Goal: Use online tool/utility: Utilize a website feature to perform a specific function

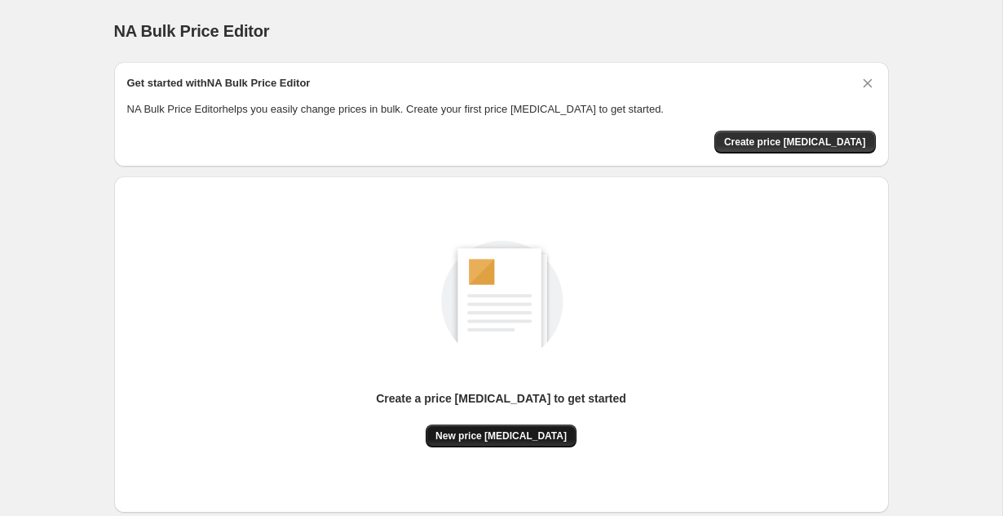
click at [502, 430] on span "New price [MEDICAL_DATA]" at bounding box center [501, 435] width 131 height 13
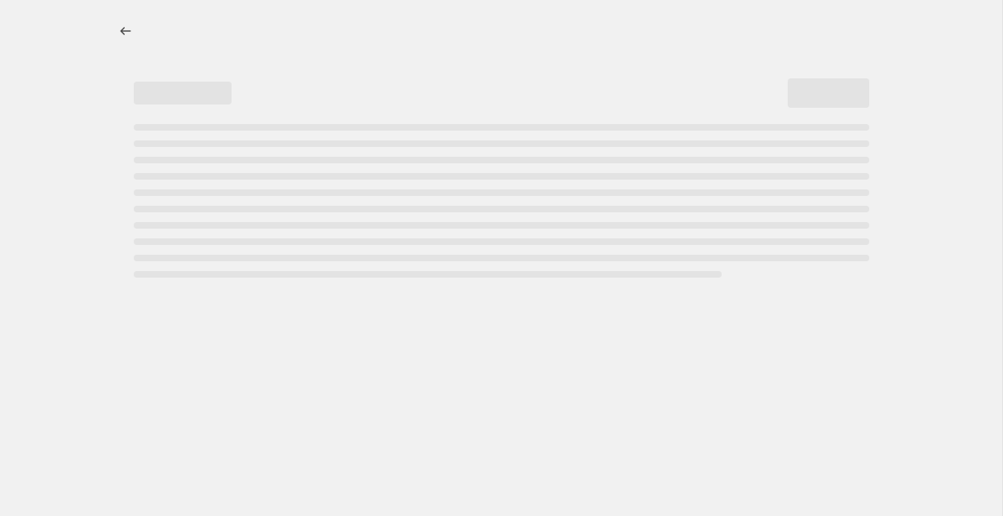
select select "percentage"
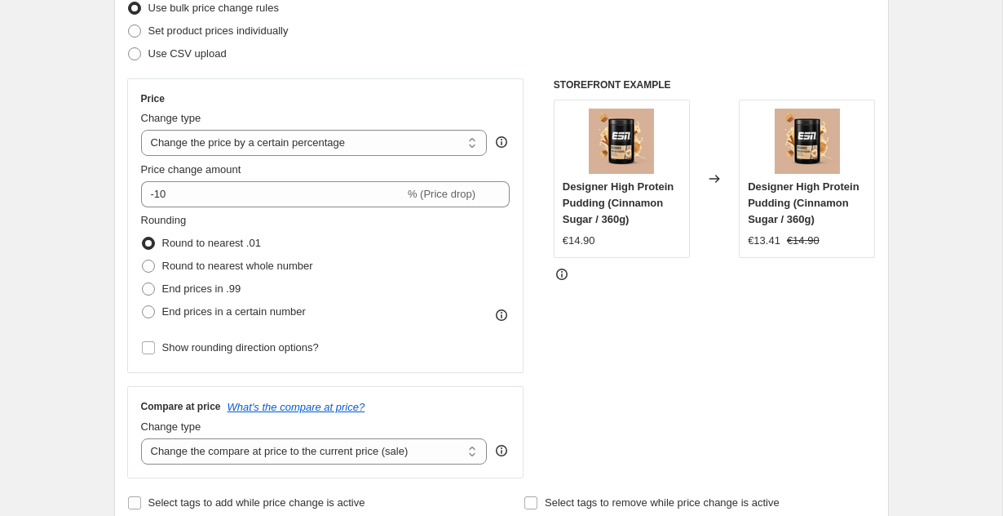
scroll to position [223, 0]
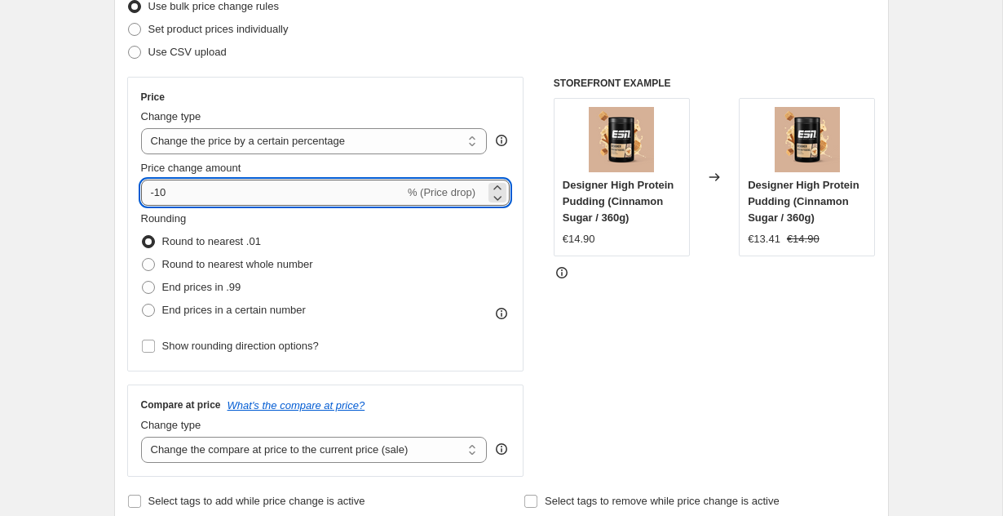
click at [154, 194] on input "-10" at bounding box center [272, 192] width 263 height 26
drag, startPoint x: 158, startPoint y: 195, endPoint x: 171, endPoint y: 195, distance: 13.1
click at [171, 195] on input "-20" at bounding box center [272, 192] width 263 height 26
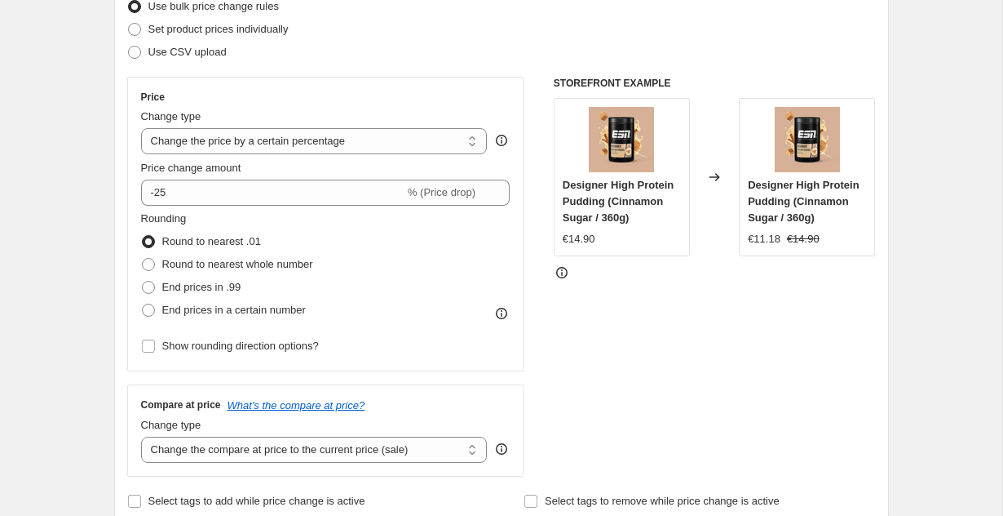
click at [365, 254] on div "Rounding Round to nearest .01 Round to nearest whole number End prices in .99 E…" at bounding box center [326, 265] width 370 height 111
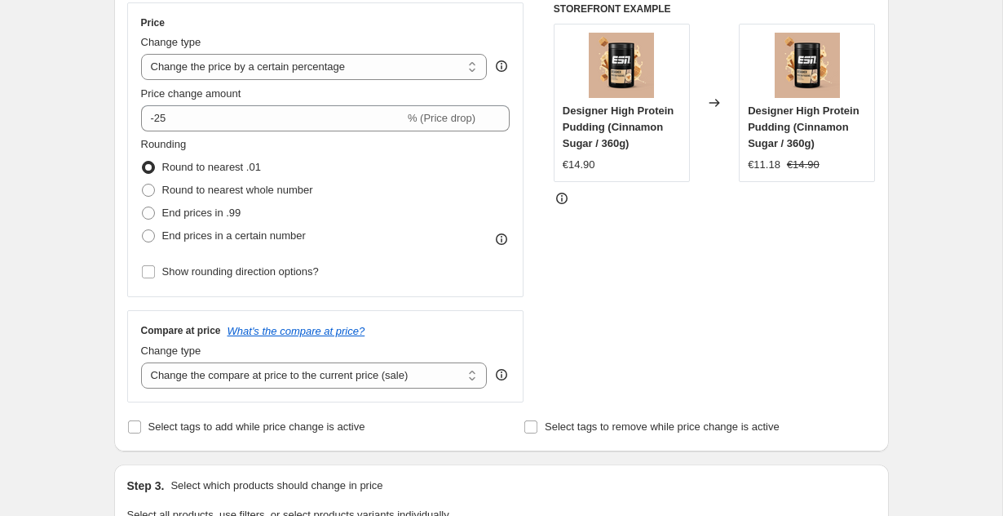
scroll to position [299, 0]
click at [254, 374] on select "Change the compare at price to the current price (sale) Change the compare at p…" at bounding box center [314, 374] width 347 height 26
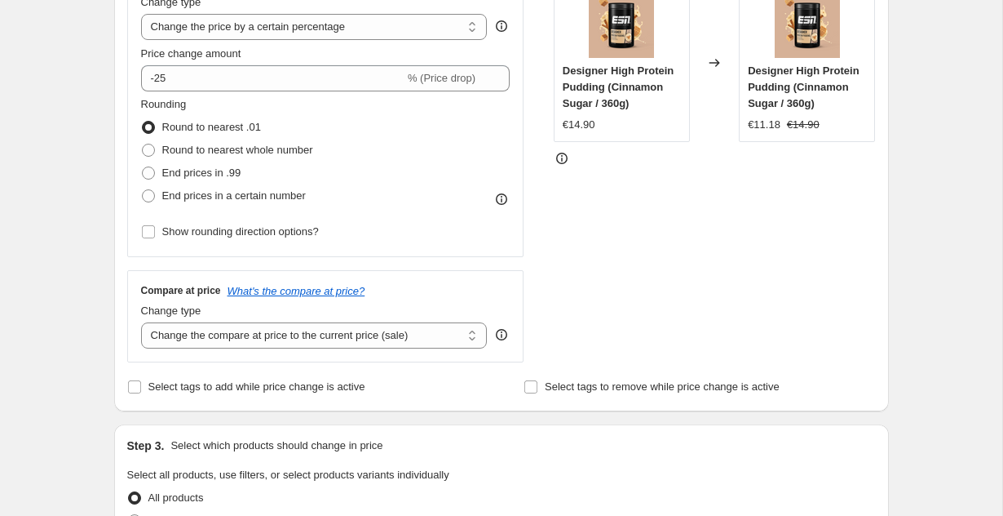
scroll to position [339, 0]
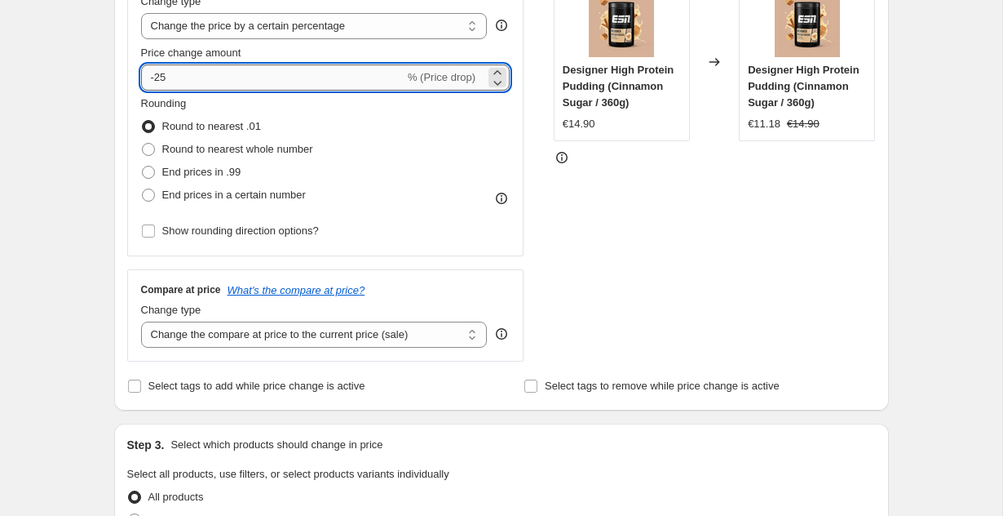
drag, startPoint x: 156, startPoint y: 78, endPoint x: 174, endPoint y: 79, distance: 18.0
click at [174, 79] on input "-25" at bounding box center [272, 77] width 263 height 26
type input "-30"
click at [395, 141] on div "Rounding Round to nearest .01 Round to nearest whole number End prices in .99 E…" at bounding box center [326, 150] width 370 height 111
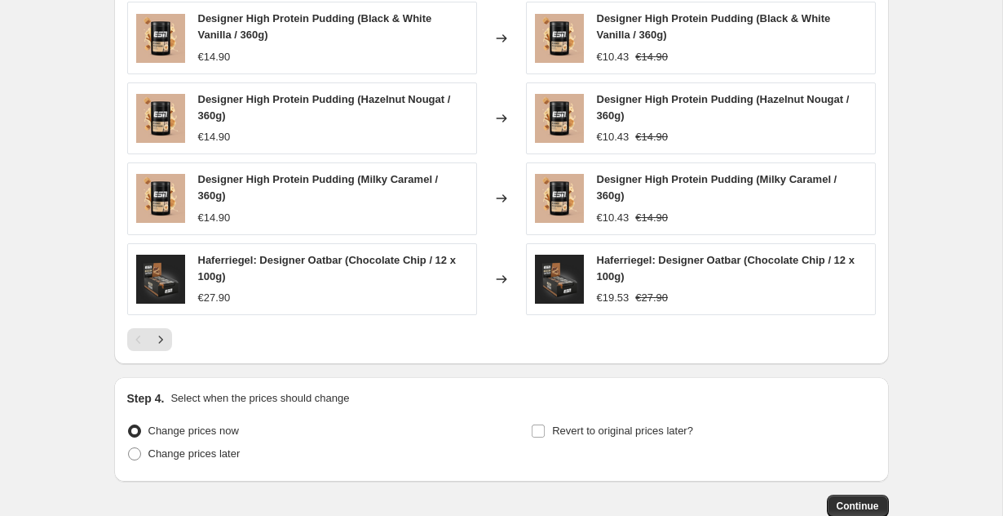
scroll to position [1126, 0]
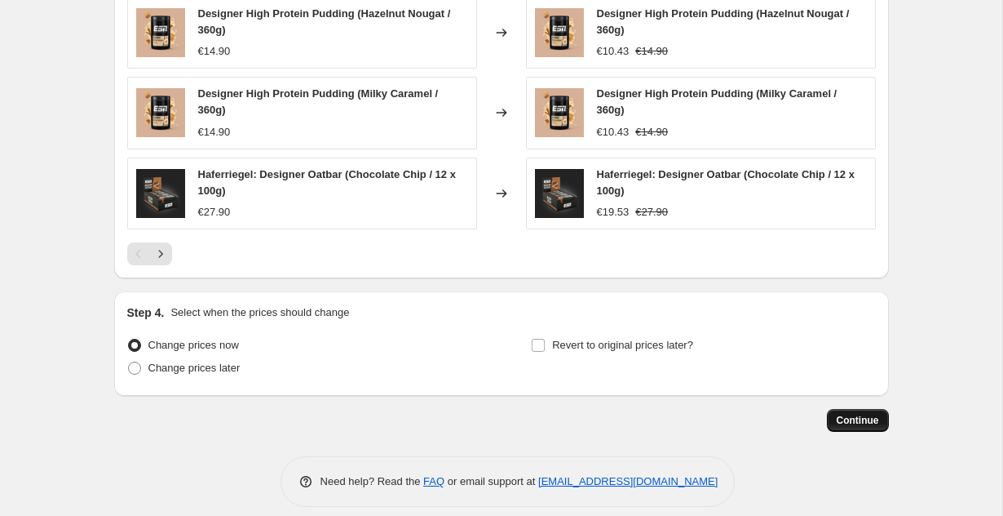
click at [861, 414] on span "Continue" at bounding box center [858, 420] width 42 height 13
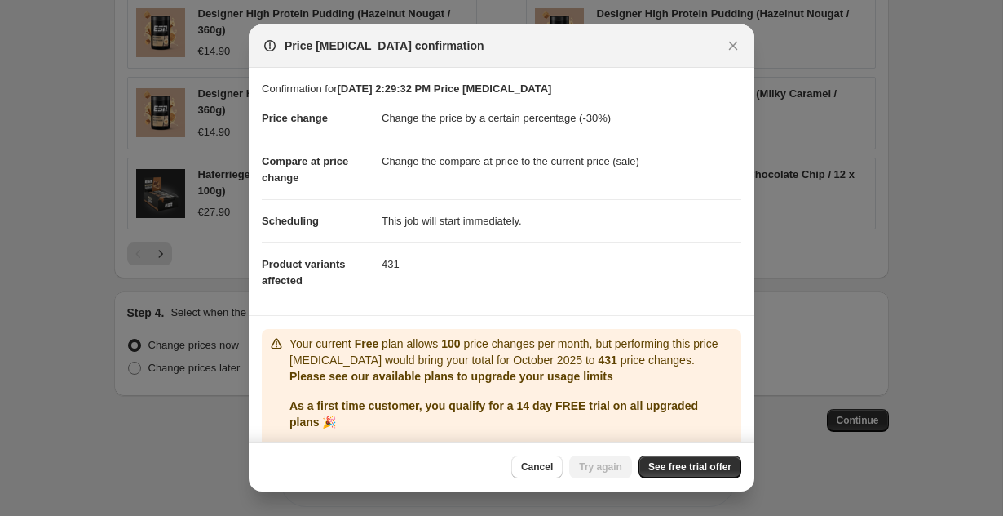
scroll to position [38, 0]
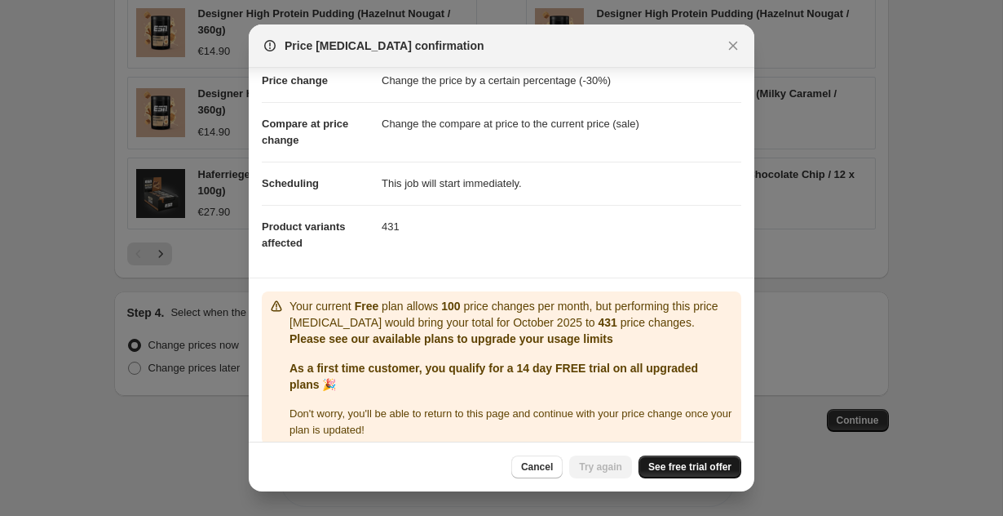
click at [697, 472] on span "See free trial offer" at bounding box center [689, 466] width 83 height 13
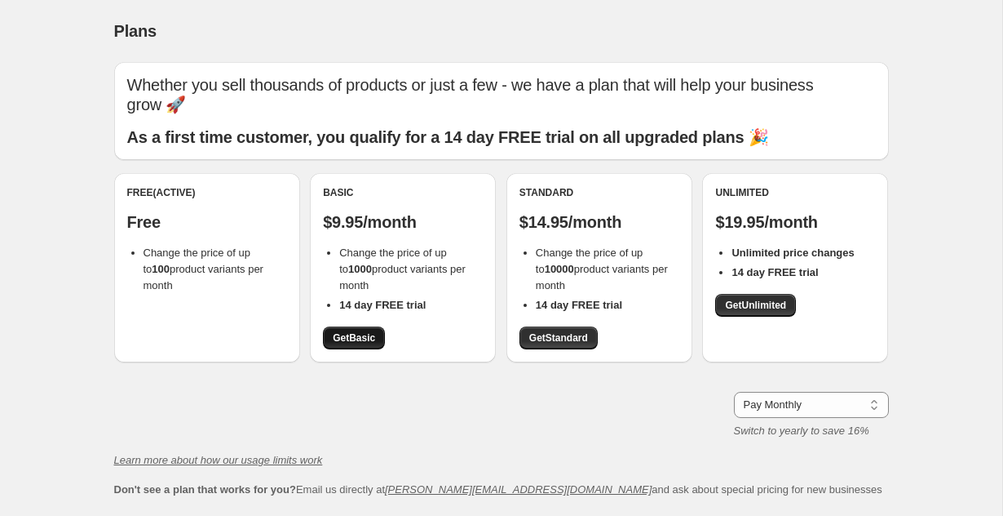
click at [335, 331] on span "Get Basic" at bounding box center [354, 337] width 42 height 13
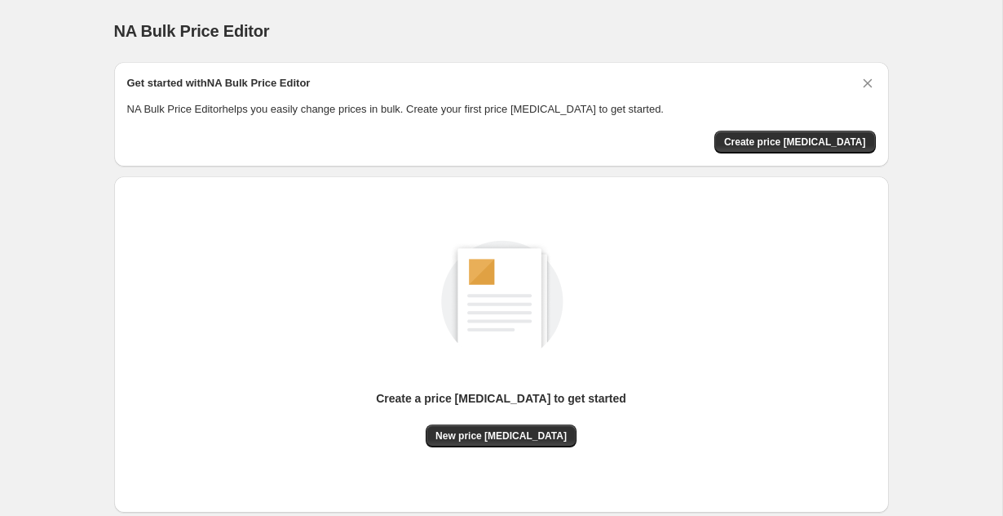
scroll to position [96, 0]
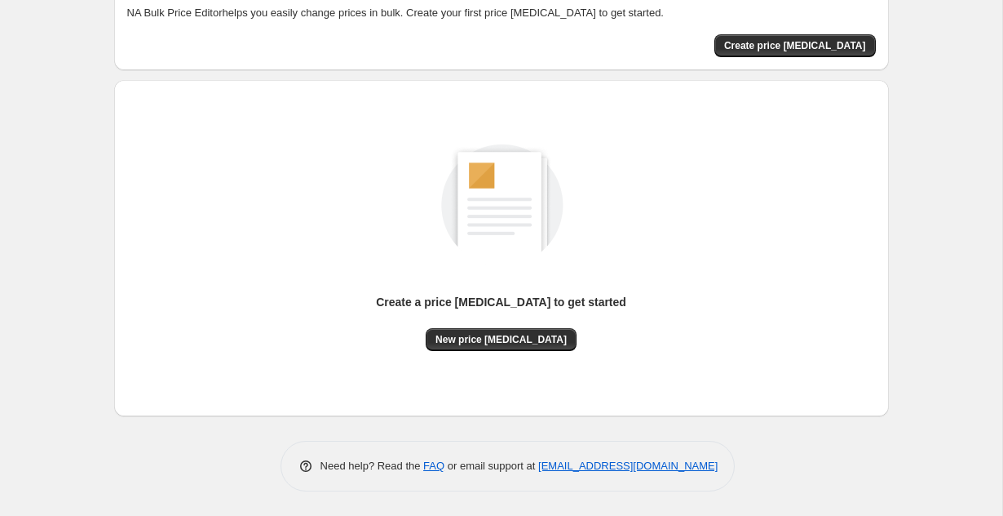
click at [484, 355] on div "Create a price [MEDICAL_DATA] to get started New price [MEDICAL_DATA]" at bounding box center [501, 248] width 749 height 310
click at [484, 341] on span "New price [MEDICAL_DATA]" at bounding box center [501, 339] width 131 height 13
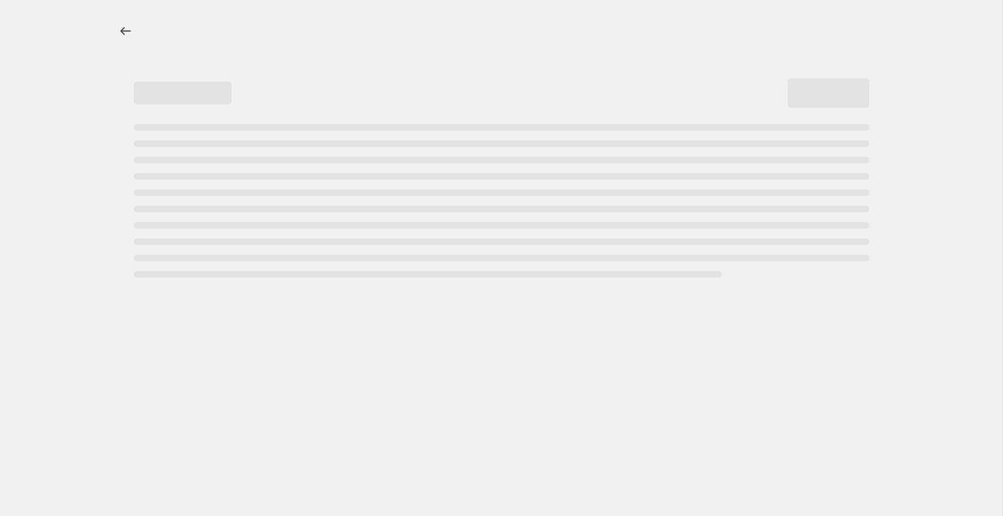
select select "percentage"
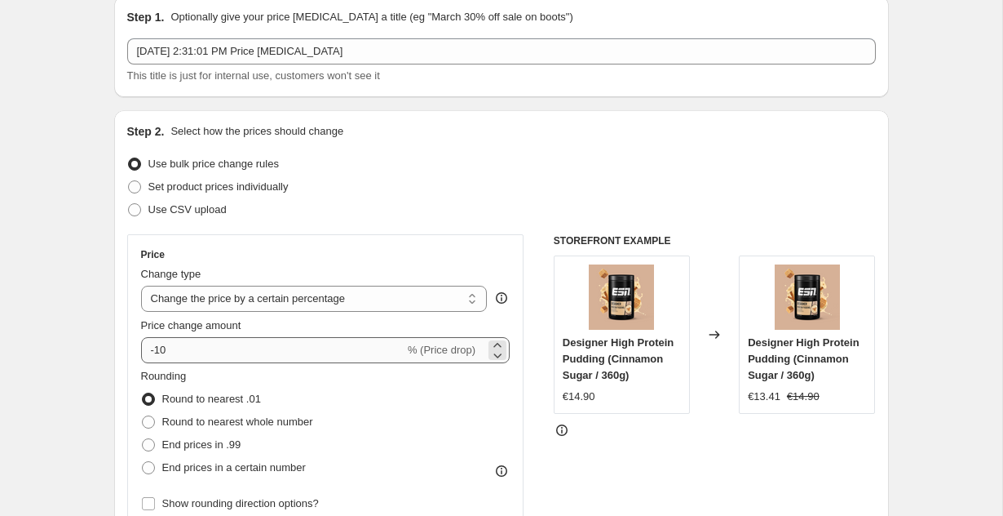
scroll to position [76, 0]
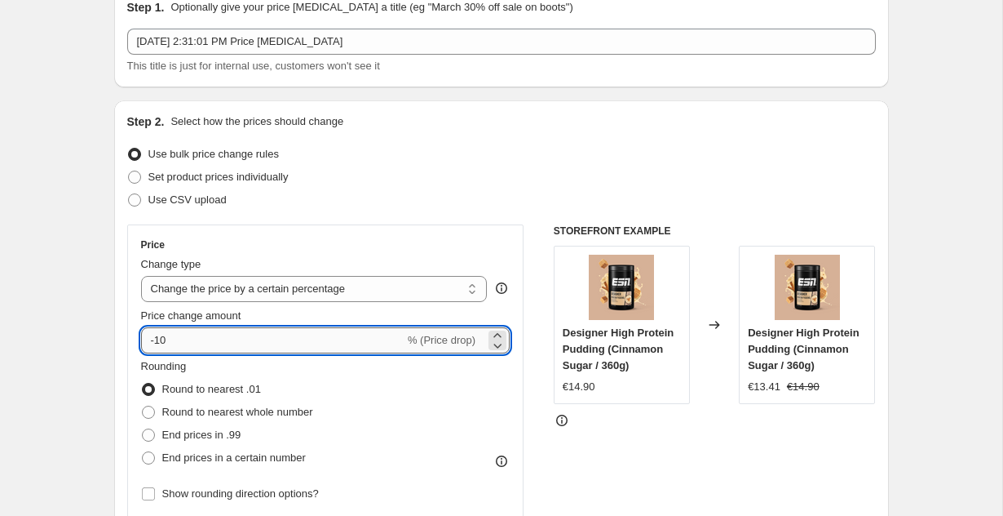
click at [155, 343] on input "-10" at bounding box center [272, 340] width 263 height 26
type input "-30"
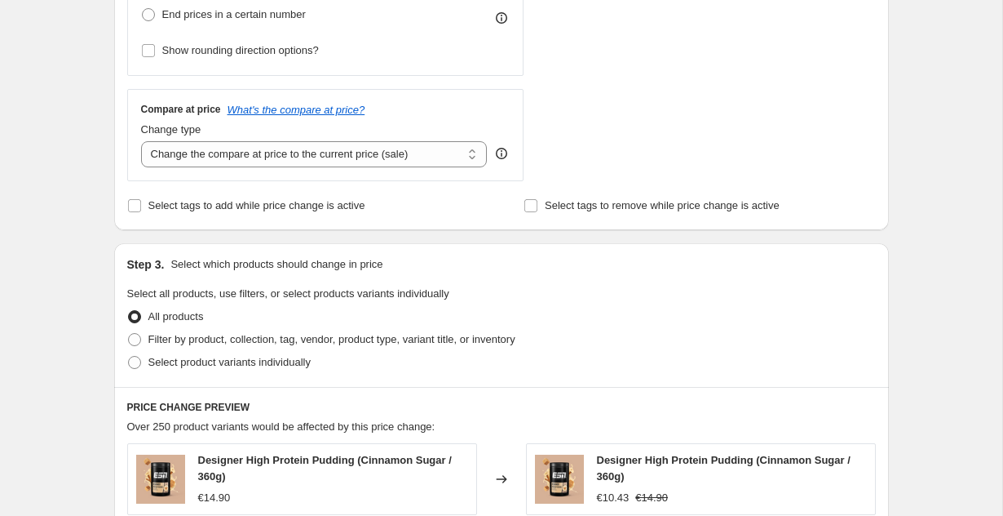
scroll to position [1126, 0]
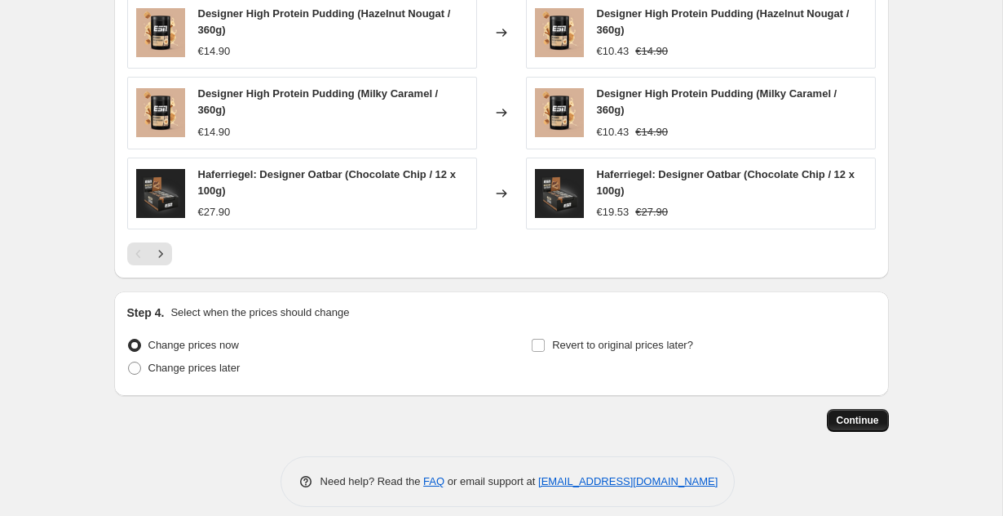
click at [874, 414] on span "Continue" at bounding box center [858, 420] width 42 height 13
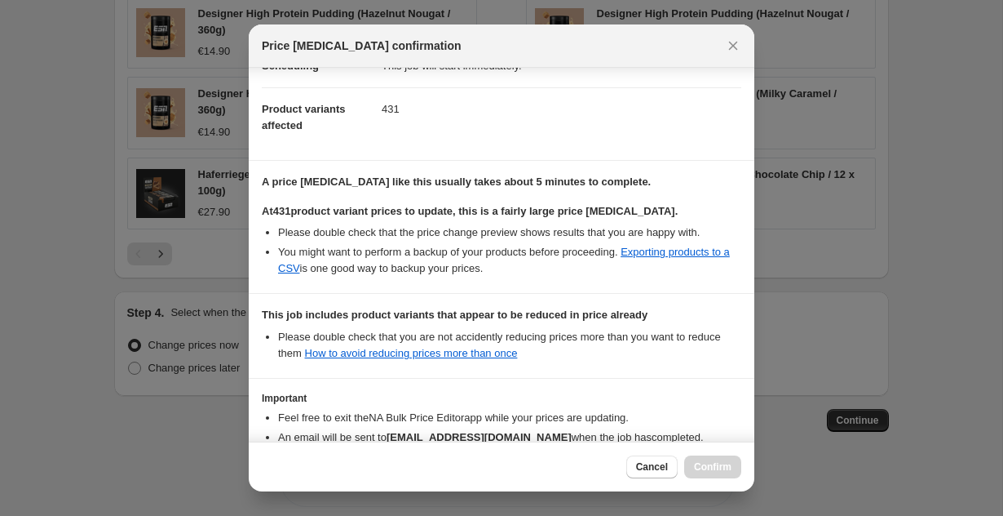
scroll to position [261, 0]
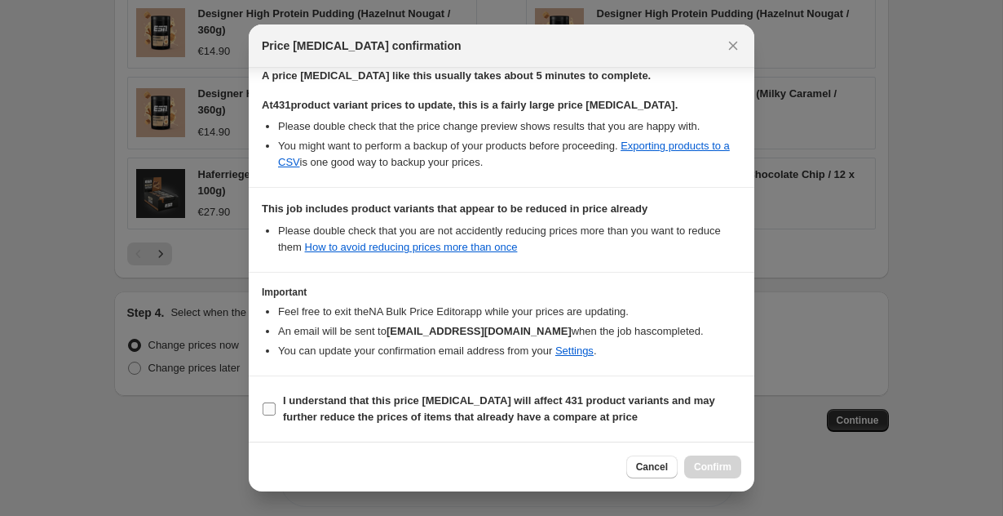
click at [319, 411] on b "I understand that this price [MEDICAL_DATA] will affect 431 product variants an…" at bounding box center [499, 408] width 432 height 29
click at [276, 411] on input "I understand that this price [MEDICAL_DATA] will affect 431 product variants an…" at bounding box center [269, 408] width 13 height 13
checkbox input "true"
click at [697, 469] on button "Confirm" at bounding box center [712, 466] width 57 height 23
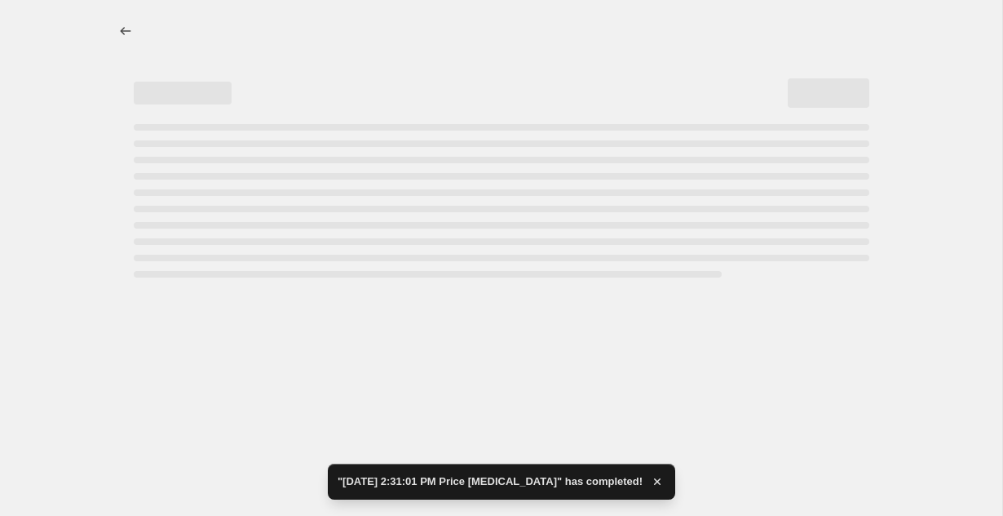
select select "percentage"
